Goal: Information Seeking & Learning: Check status

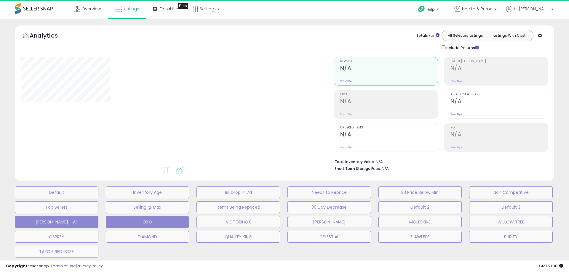
select select "**"
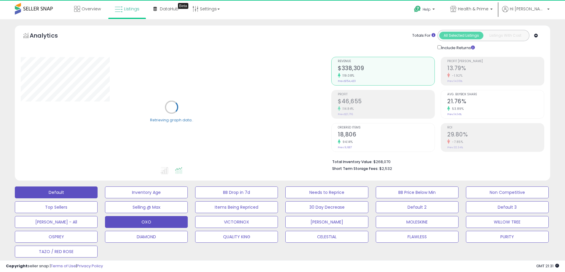
click at [56, 196] on button "Default" at bounding box center [56, 193] width 83 height 12
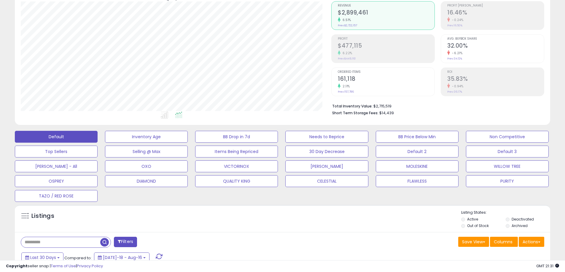
scroll to position [148, 0]
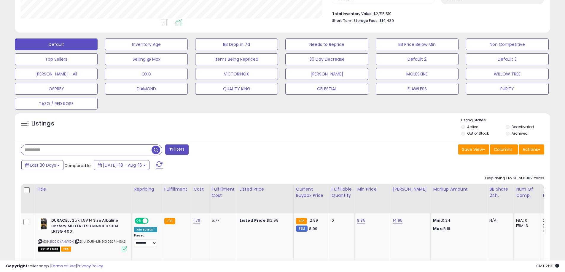
click at [65, 152] on input "text" at bounding box center [86, 150] width 130 height 10
paste input "**********"
type input "**********"
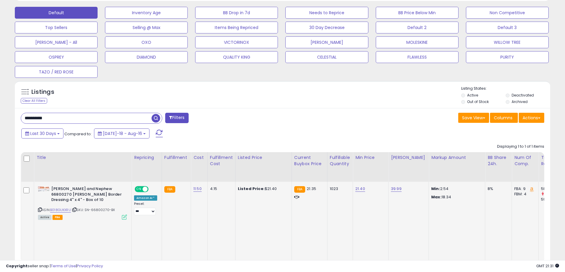
scroll to position [181, 0]
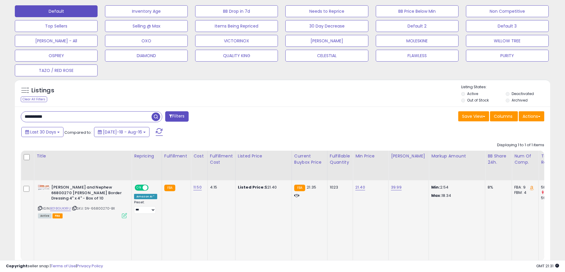
click at [487, 188] on div "8%" at bounding box center [497, 187] width 20 height 5
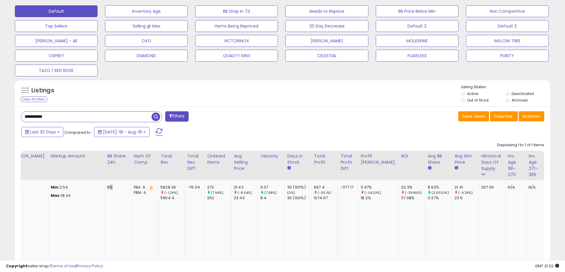
scroll to position [0, 384]
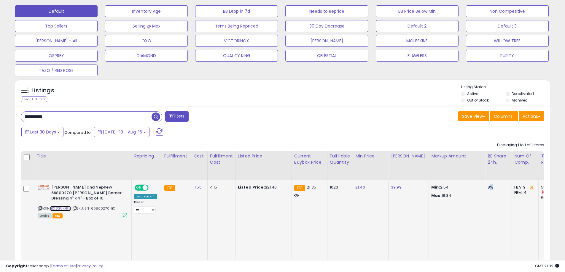
click at [60, 210] on link "B018GUKXRU" at bounding box center [60, 208] width 21 height 5
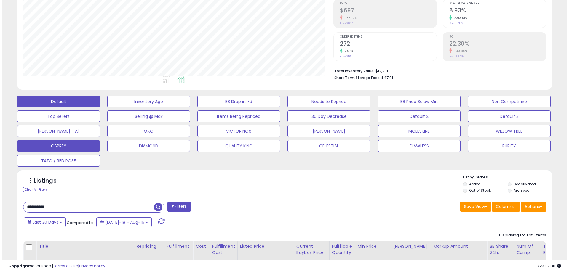
scroll to position [93, 0]
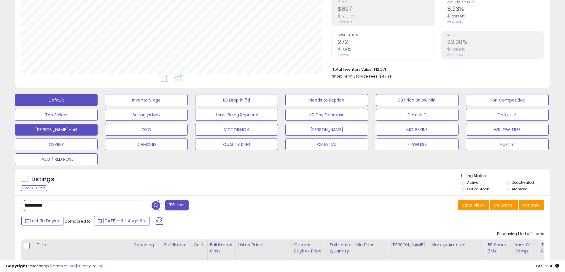
click at [62, 128] on button "[PERSON_NAME] - All" at bounding box center [56, 130] width 83 height 12
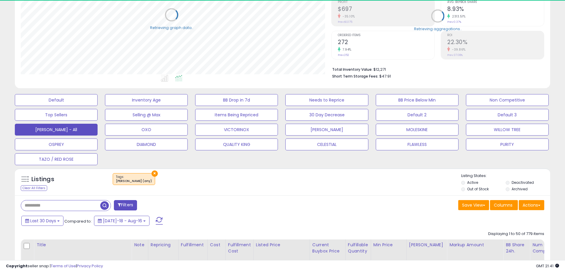
scroll to position [296394, 296205]
click at [50, 220] on span "Last 30 Days" at bounding box center [43, 221] width 26 height 6
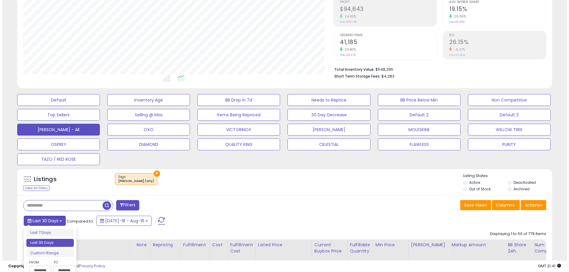
scroll to position [122, 310]
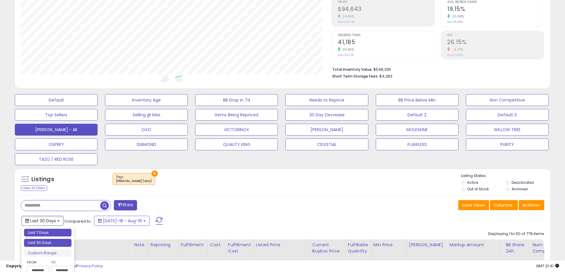
type input "**********"
click at [52, 232] on li "Last 7 Days" at bounding box center [47, 233] width 47 height 8
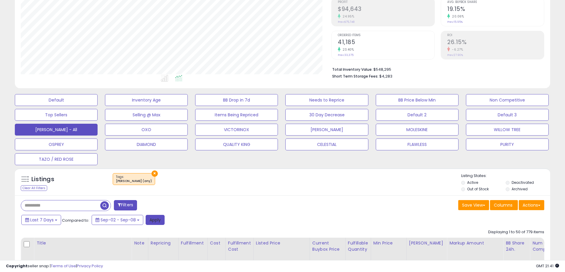
drag, startPoint x: 165, startPoint y: 216, endPoint x: 159, endPoint y: 222, distance: 8.4
click at [164, 218] on div "Last 7 Days Compared to: Sep-02 - Sep-08 Apply" at bounding box center [216, 221] width 393 height 12
click at [158, 221] on button "Apply" at bounding box center [155, 220] width 19 height 10
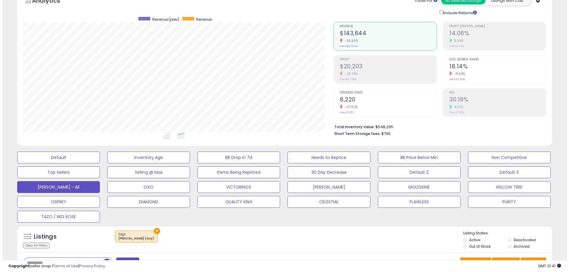
scroll to position [33, 0]
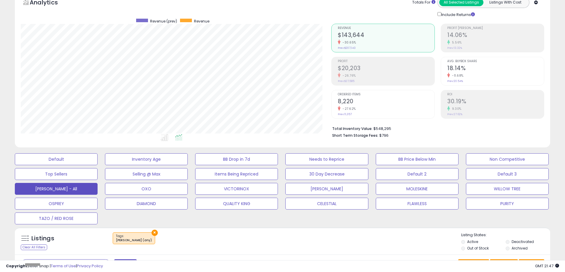
click at [363, 74] on div "-26.76%" at bounding box center [386, 76] width 97 height 6
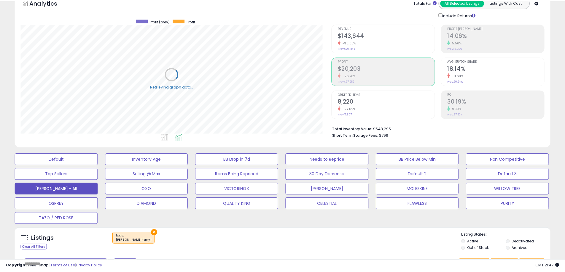
scroll to position [296394, 296205]
